Goal: Task Accomplishment & Management: Use online tool/utility

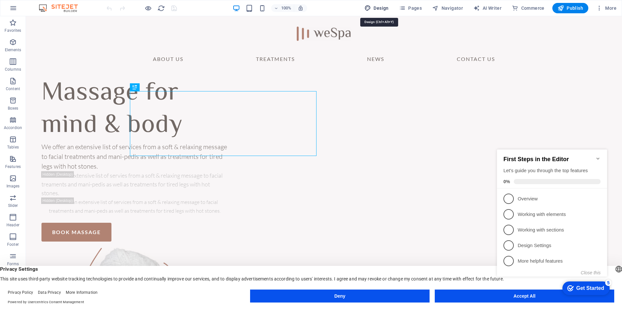
click at [382, 9] on span "Design" at bounding box center [377, 8] width 24 height 6
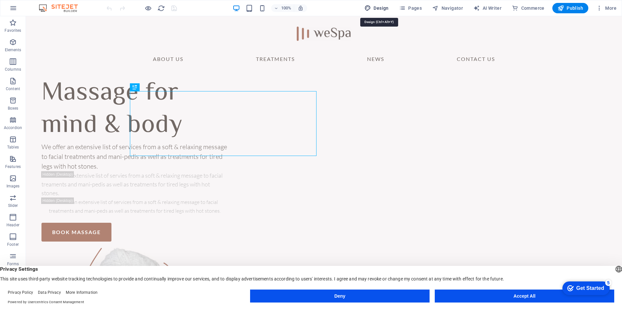
select select "700"
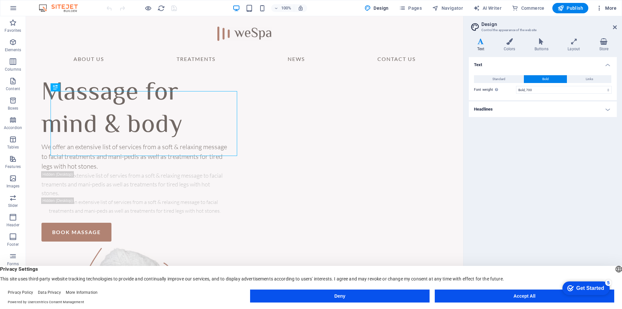
click at [613, 7] on span "More" at bounding box center [606, 8] width 20 height 6
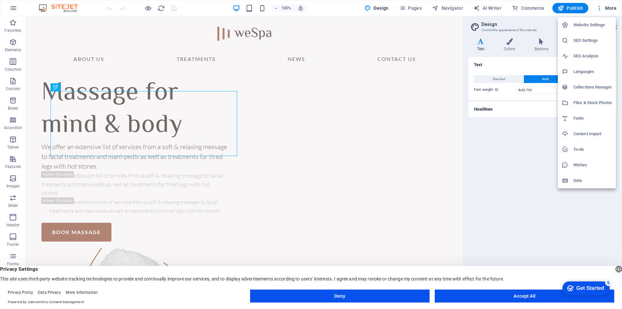
click at [16, 9] on div at bounding box center [311, 154] width 622 height 309
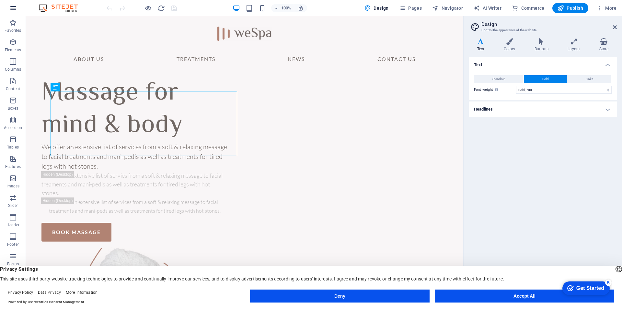
click at [10, 10] on icon "button" at bounding box center [13, 8] width 8 height 8
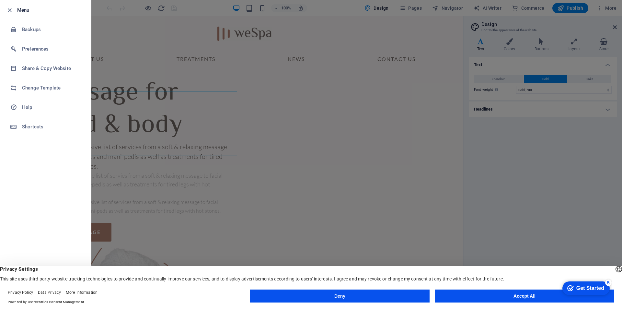
drag, startPoint x: 500, startPoint y: 296, endPoint x: 456, endPoint y: 284, distance: 45.5
click at [500, 296] on button "Accept All" at bounding box center [525, 295] width 180 height 13
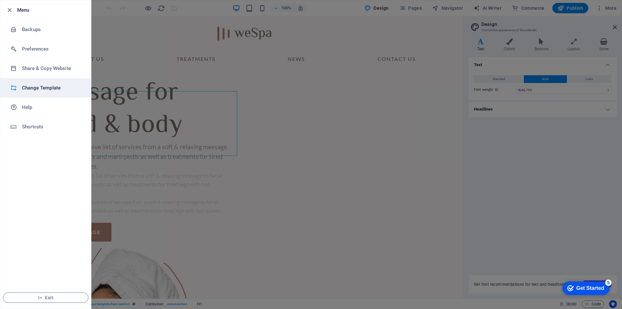
click at [29, 88] on h6 "Change Template" at bounding box center [52, 88] width 60 height 8
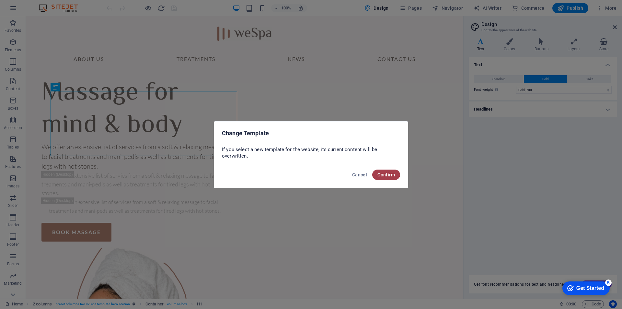
click at [388, 178] on button "Confirm" at bounding box center [386, 175] width 28 height 10
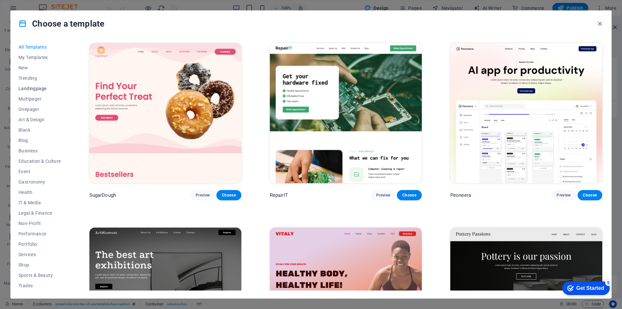
click at [43, 91] on span "Landingpage" at bounding box center [39, 88] width 42 height 5
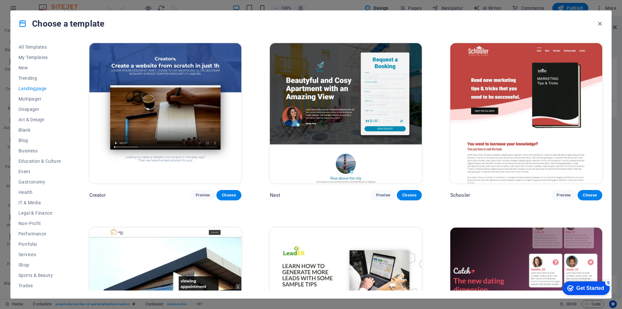
scroll to position [893, 0]
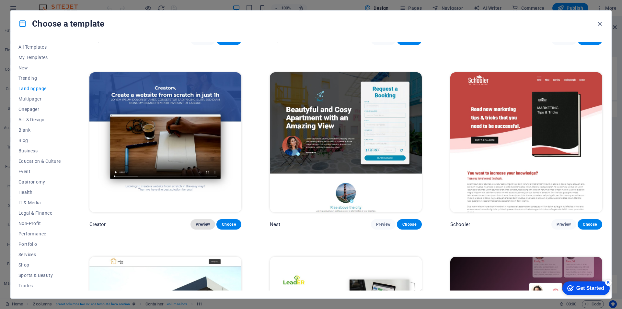
click at [203, 222] on span "Preview" at bounding box center [203, 224] width 14 height 5
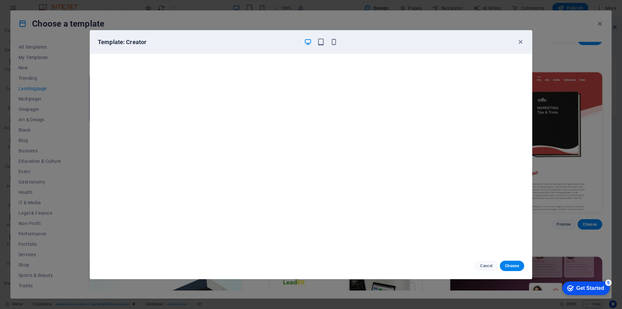
scroll to position [2, 0]
click at [510, 266] on span "Choose" at bounding box center [512, 265] width 14 height 5
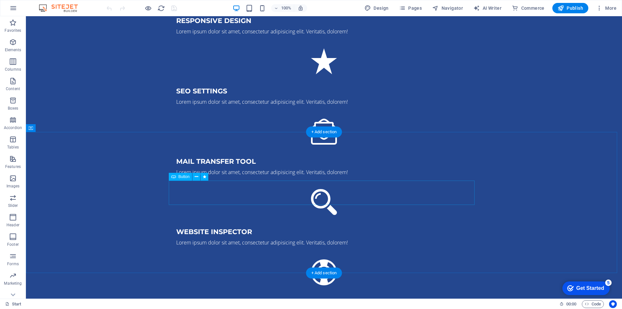
scroll to position [1107, 0]
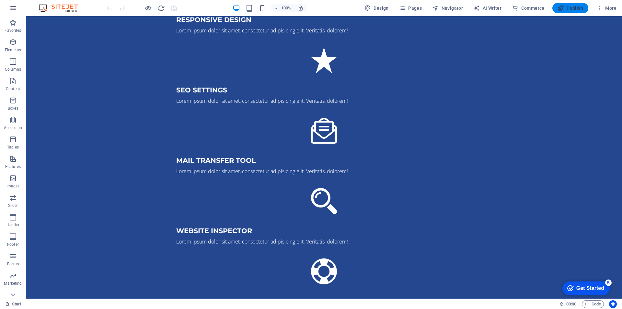
click at [561, 9] on icon "button" at bounding box center [561, 8] width 6 height 6
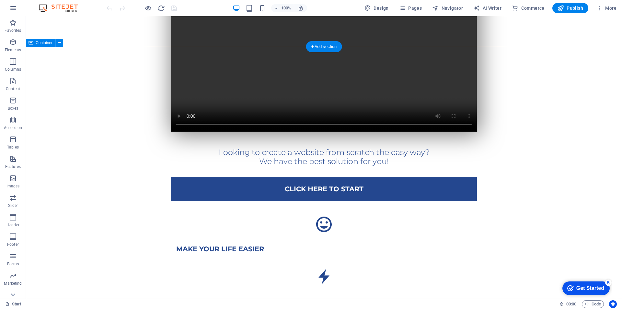
scroll to position [227, 0]
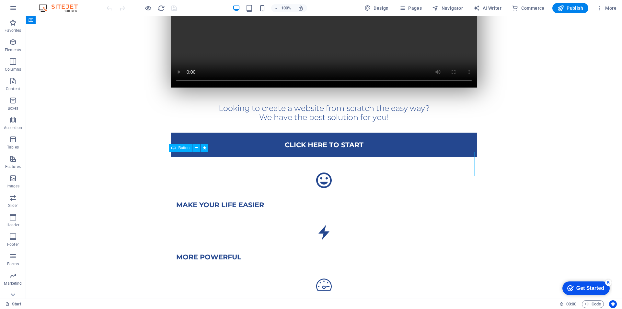
click at [171, 148] on div "Button" at bounding box center [181, 148] width 24 height 8
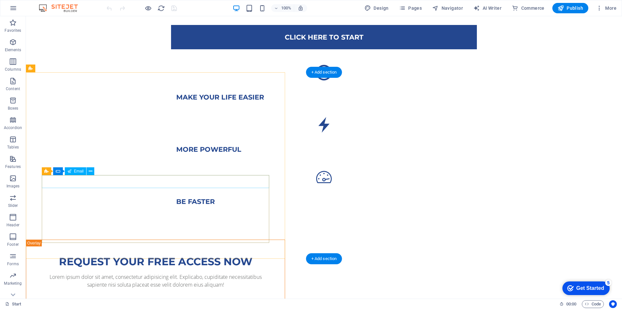
scroll to position [324, 0]
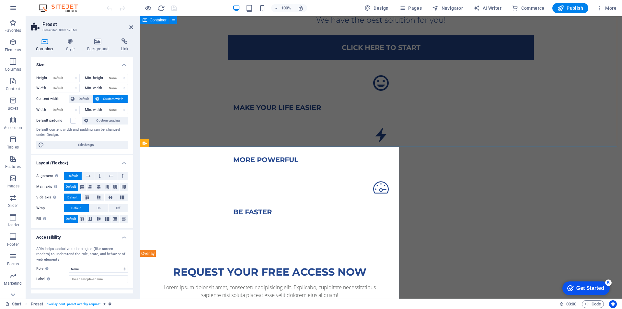
scroll to position [454, 0]
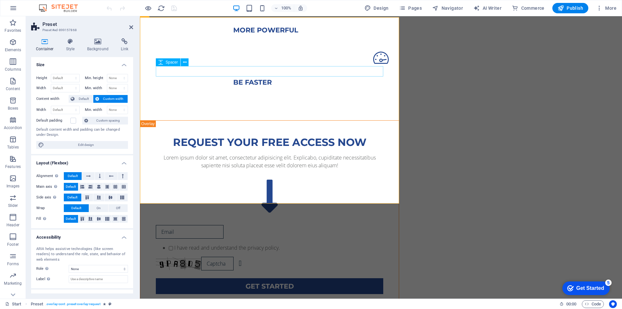
click at [230, 169] on div at bounding box center [270, 174] width 228 height 10
click at [179, 76] on icon at bounding box center [180, 72] width 4 height 7
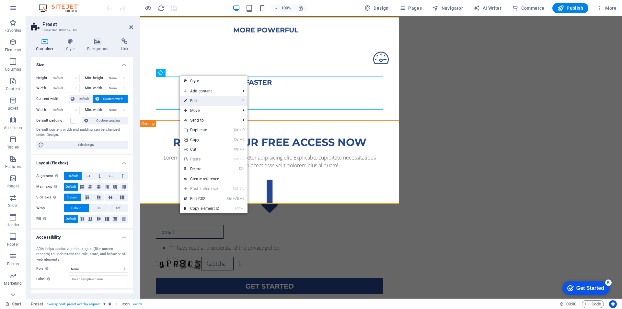
click at [206, 101] on link "⏎ Edit" at bounding box center [201, 101] width 43 height 10
select select "xMidYMid"
select select "px"
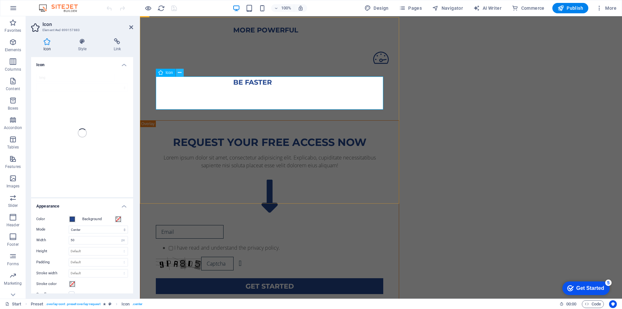
click at [179, 72] on icon at bounding box center [180, 72] width 4 height 7
click at [179, 74] on icon at bounding box center [180, 72] width 4 height 7
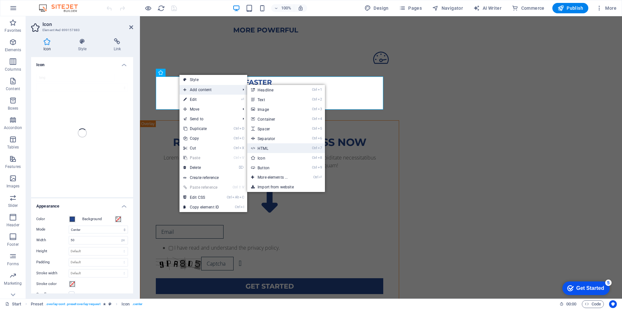
click at [269, 151] on link "Ctrl 7 HTML" at bounding box center [273, 148] width 53 height 10
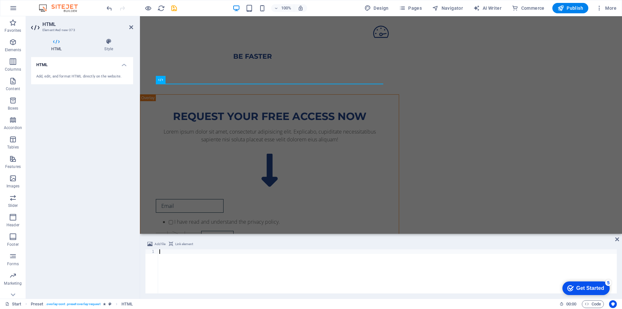
click at [57, 71] on div "Add, edit, and format HTML directly on the website." at bounding box center [82, 77] width 102 height 16
click at [57, 46] on h4 "HTML" at bounding box center [57, 45] width 53 height 14
click at [67, 106] on div "HTML Add, edit, and format HTML directly on the website." at bounding box center [82, 175] width 102 height 236
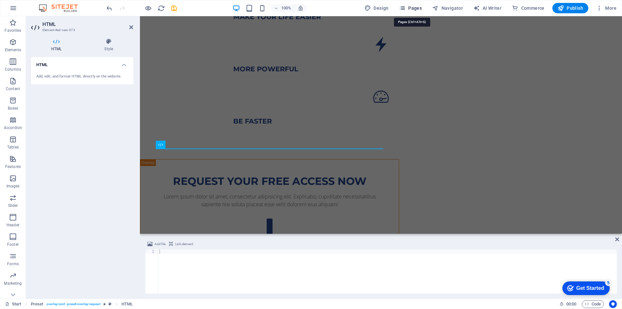
click at [418, 7] on span "Pages" at bounding box center [410, 8] width 23 height 6
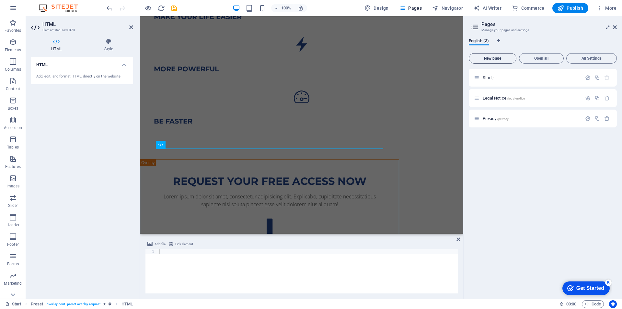
click at [489, 60] on span "New page" at bounding box center [493, 58] width 42 height 4
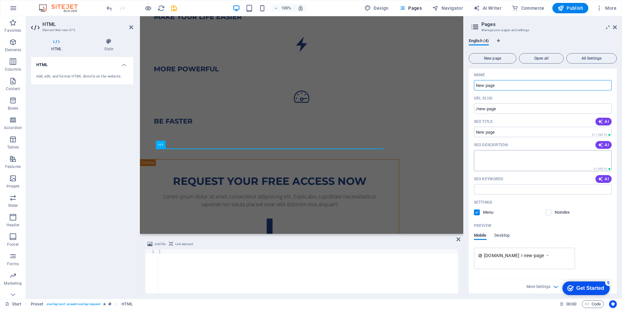
scroll to position [83, 0]
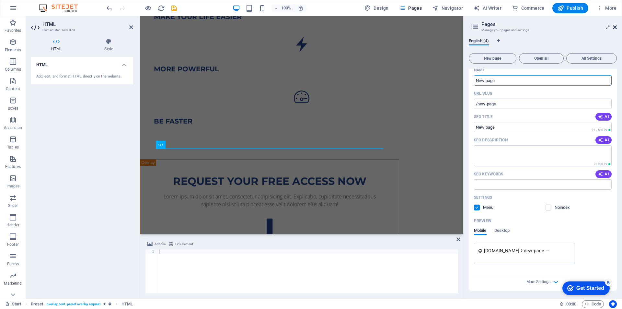
drag, startPoint x: 470, startPoint y: 12, endPoint x: 616, endPoint y: 28, distance: 147.0
click at [616, 28] on icon at bounding box center [615, 27] width 4 height 5
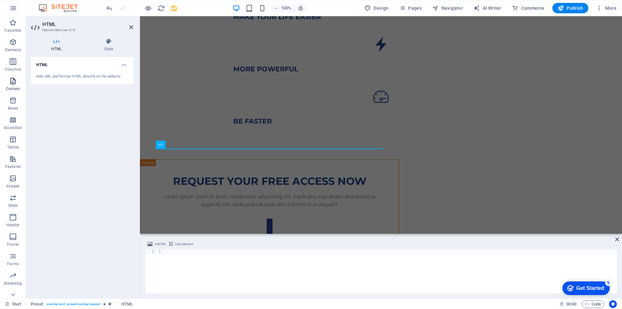
drag, startPoint x: 16, startPoint y: 66, endPoint x: 14, endPoint y: 86, distance: 19.9
click at [16, 66] on span "Columns" at bounding box center [13, 66] width 26 height 16
click at [14, 86] on span "Content" at bounding box center [13, 85] width 26 height 16
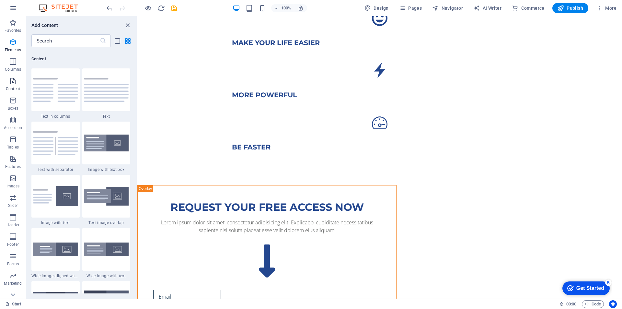
scroll to position [1134, 0]
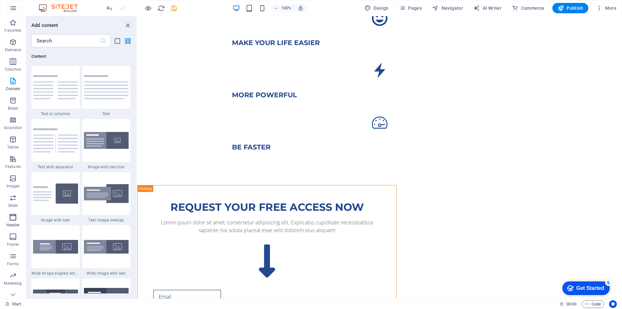
click at [9, 223] on p "Header" at bounding box center [12, 224] width 13 height 5
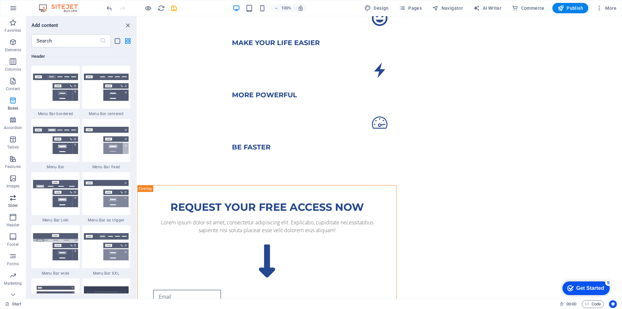
click at [13, 192] on button "Slider" at bounding box center [13, 200] width 26 height 19
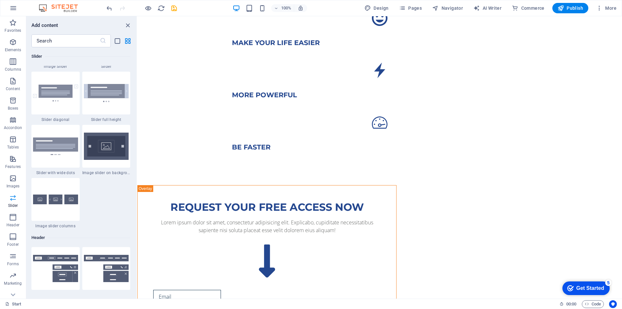
scroll to position [3675, 0]
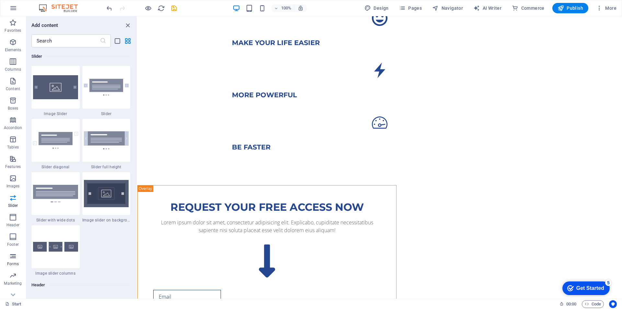
click at [18, 257] on span "Forms" at bounding box center [13, 260] width 26 height 16
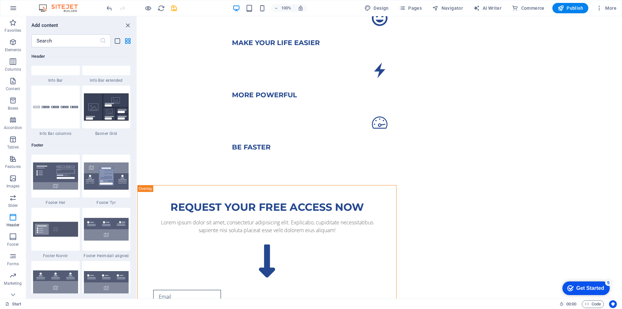
scroll to position [4732, 0]
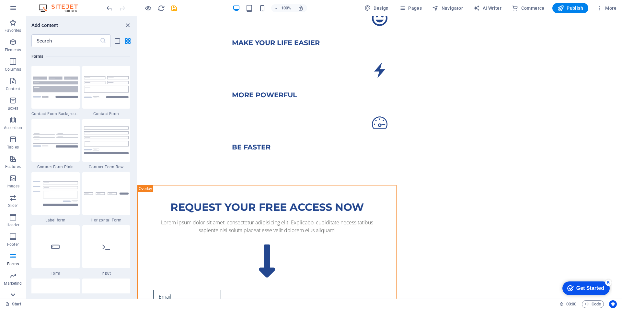
click at [13, 25] on icon at bounding box center [12, 20] width 9 height 9
click at [13, 267] on icon "button" at bounding box center [13, 266] width 8 height 8
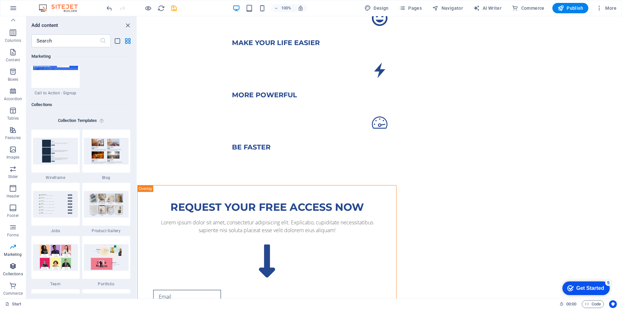
scroll to position [5933, 0]
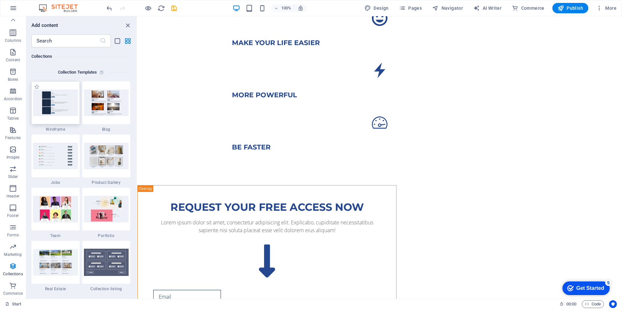
click at [53, 105] on img at bounding box center [55, 102] width 45 height 26
click at [166, 76] on icon at bounding box center [165, 78] width 4 height 7
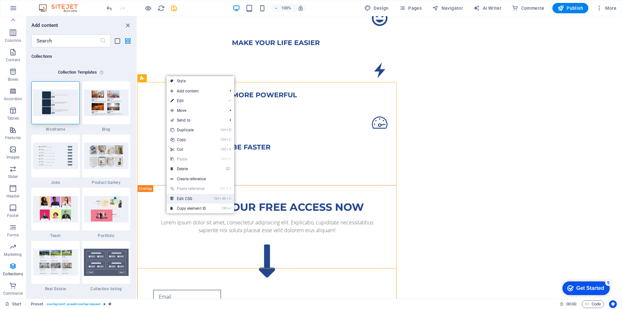
click at [216, 199] on icon "Ctrl" at bounding box center [216, 198] width 5 height 4
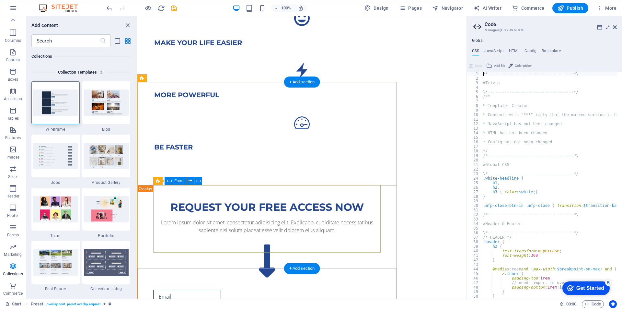
type textarea "@include overlay("
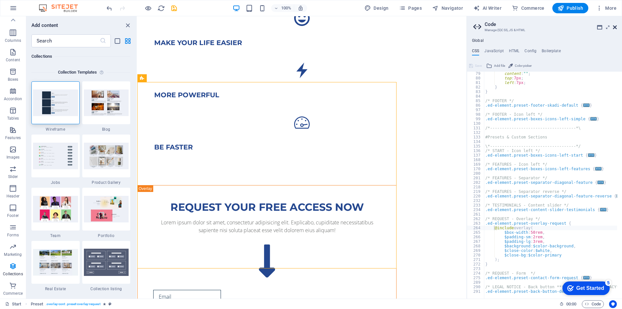
click at [616, 28] on icon at bounding box center [615, 27] width 4 height 5
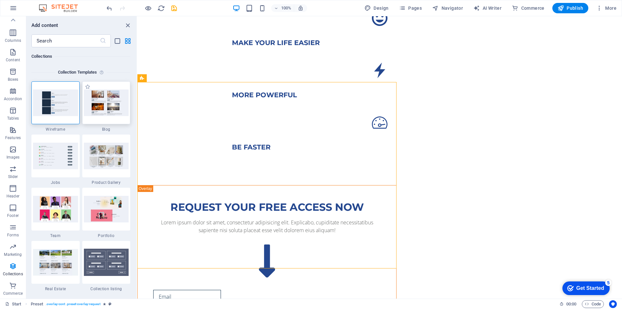
click at [99, 110] on img at bounding box center [106, 102] width 45 height 26
drag, startPoint x: 100, startPoint y: 159, endPoint x: 64, endPoint y: 164, distance: 36.3
click at [100, 159] on img at bounding box center [106, 156] width 45 height 26
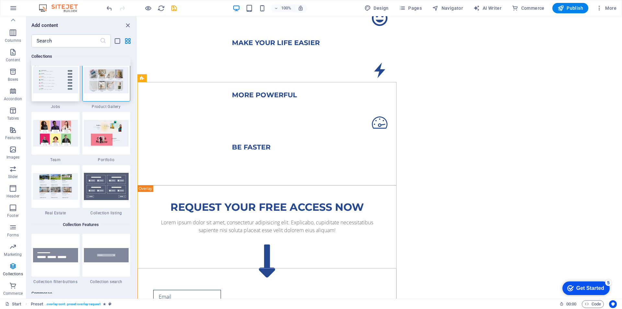
scroll to position [6063, 0]
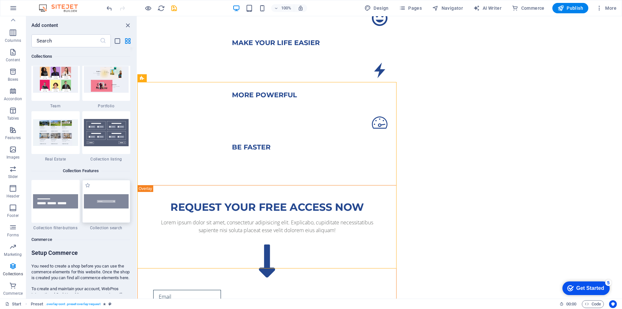
click at [93, 202] on img at bounding box center [106, 201] width 45 height 15
click at [137, 202] on div "H1 Container H3 Container Video Container Container Spacer Container Preset Con…" at bounding box center [379, 157] width 485 height 282
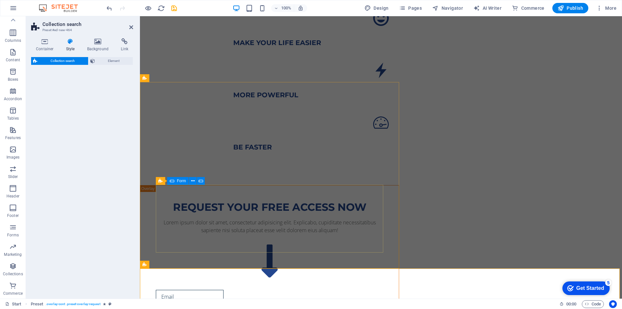
select select "px"
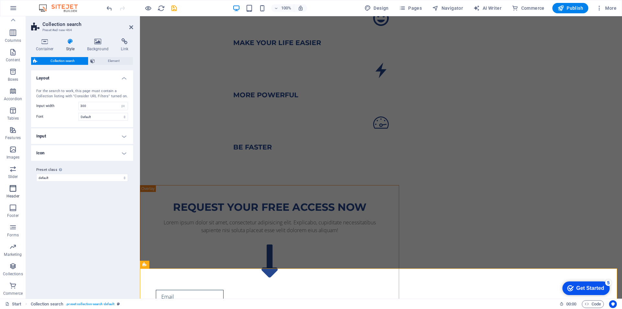
click at [9, 191] on icon "button" at bounding box center [13, 188] width 8 height 8
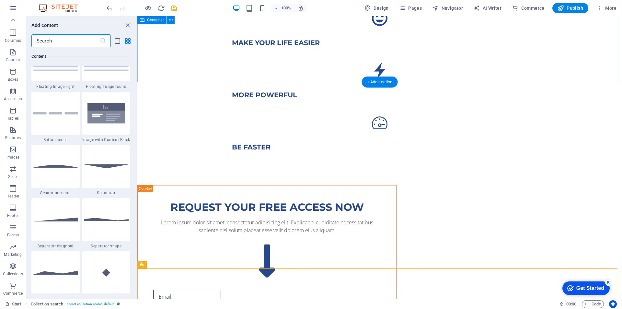
scroll to position [3903, 0]
